Goal: Task Accomplishment & Management: Complete application form

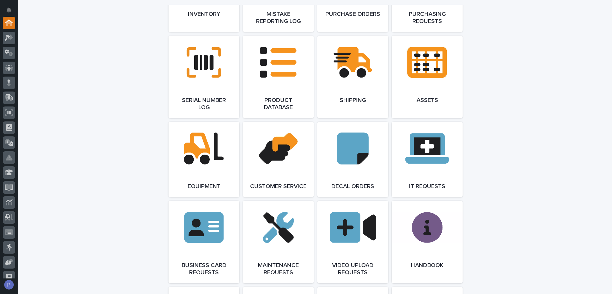
scroll to position [777, 0]
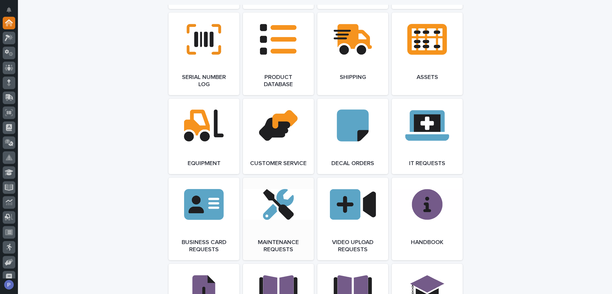
click at [274, 200] on link "Open Link" at bounding box center [278, 218] width 71 height 82
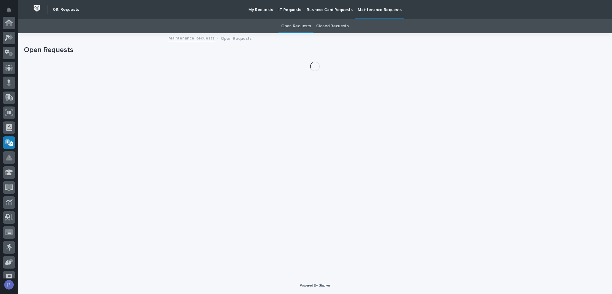
scroll to position [82, 0]
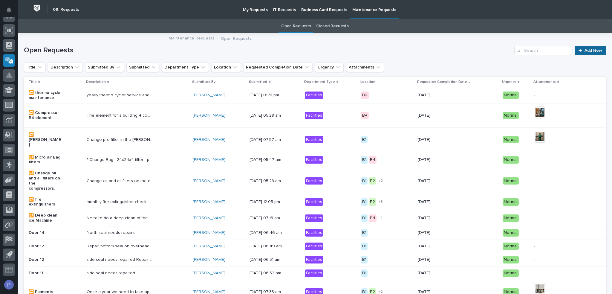
click at [593, 50] on span "Add New" at bounding box center [593, 50] width 18 height 4
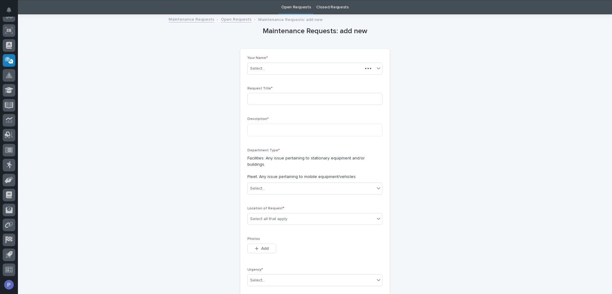
scroll to position [19, 0]
click at [290, 100] on input at bounding box center [314, 99] width 135 height 12
click at [262, 98] on input "Need Holes drilled in desk" at bounding box center [314, 99] width 135 height 12
type input "Need 5 Holes drilled in desk"
click at [305, 126] on textarea at bounding box center [314, 129] width 135 height 13
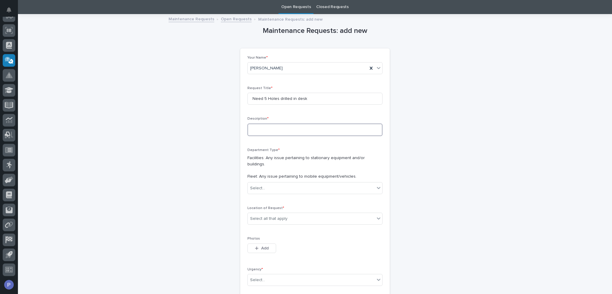
type textarea "*"
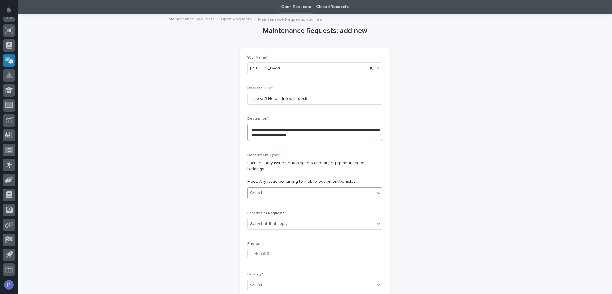
type textarea "**********"
click at [325, 188] on div "Select..." at bounding box center [311, 193] width 127 height 10
click at [267, 198] on div "Facilities" at bounding box center [312, 198] width 134 height 10
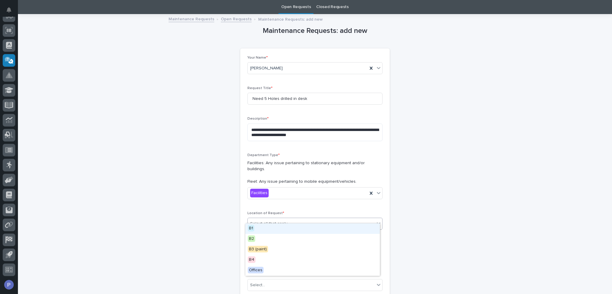
click at [291, 219] on div "Select all that apply" at bounding box center [311, 224] width 127 height 10
click at [281, 229] on div "B1" at bounding box center [312, 228] width 134 height 10
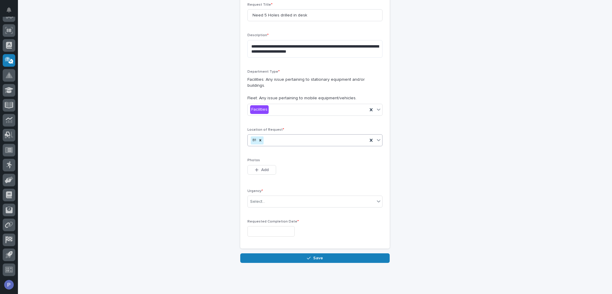
scroll to position [111, 0]
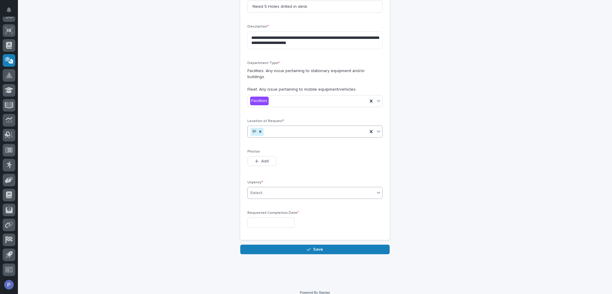
click at [316, 188] on div "Select..." at bounding box center [311, 193] width 127 height 10
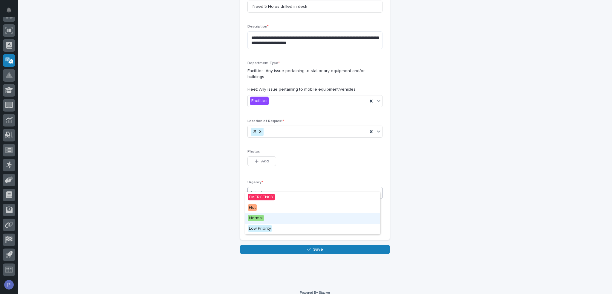
click at [262, 218] on span "Normal" at bounding box center [256, 218] width 16 height 7
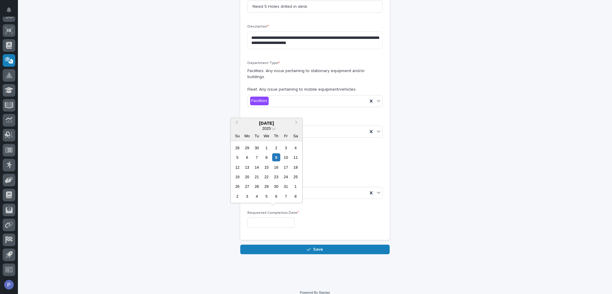
click at [277, 217] on input "text" at bounding box center [270, 222] width 47 height 10
click at [287, 167] on div "17" at bounding box center [286, 167] width 8 height 8
type input "**********"
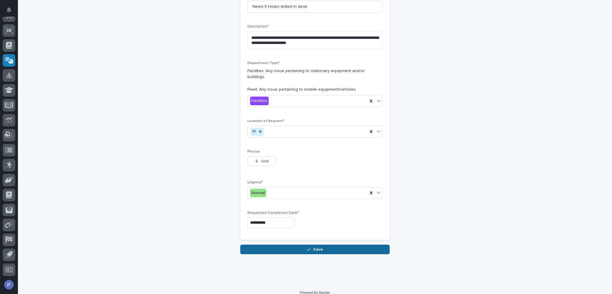
click at [316, 247] on span "Save" at bounding box center [318, 249] width 10 height 5
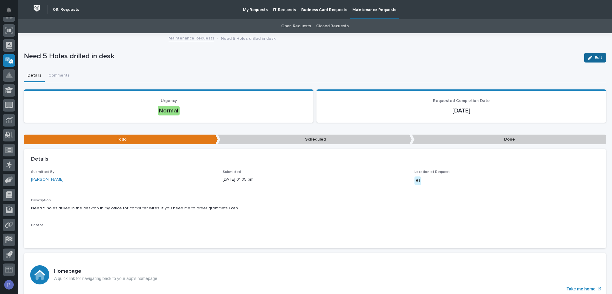
click at [595, 58] on span "Edit" at bounding box center [598, 57] width 7 height 5
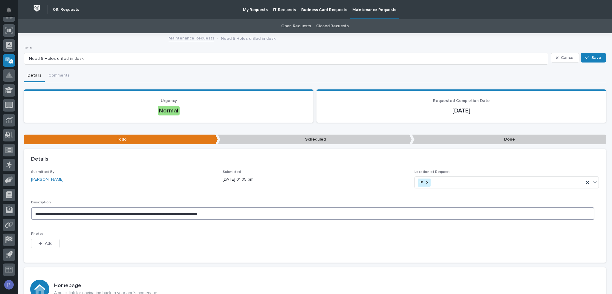
click at [250, 213] on textarea "**********" at bounding box center [312, 213] width 563 height 13
type textarea "**********"
click at [591, 56] on span "Save" at bounding box center [596, 57] width 10 height 5
